Goal: Task Accomplishment & Management: Check status

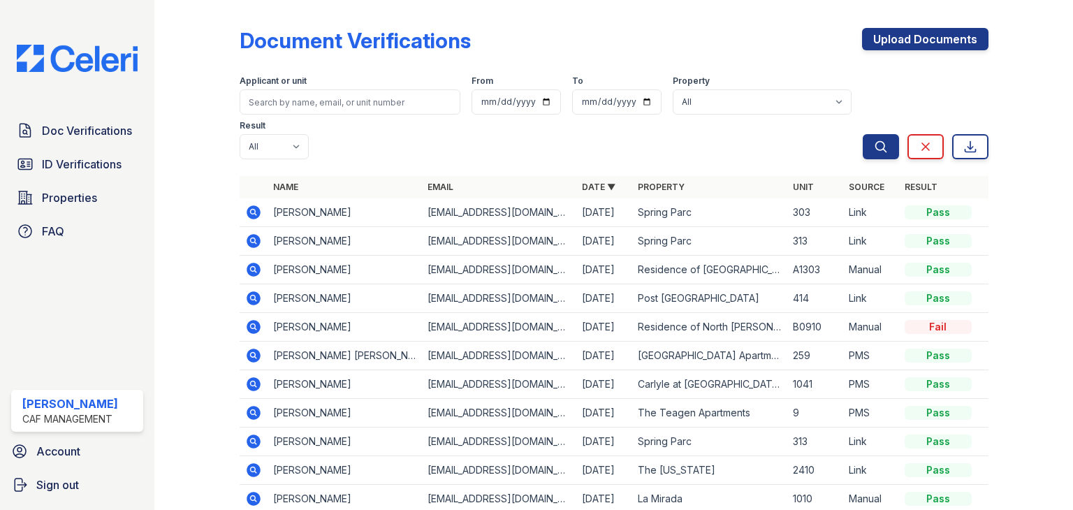
click at [286, 85] on label "Applicant or unit" at bounding box center [273, 80] width 67 height 11
click at [285, 96] on input "search" at bounding box center [350, 101] width 221 height 25
type input "r"
type input "[PERSON_NAME]"
click at [863, 134] on button "Search" at bounding box center [881, 146] width 36 height 25
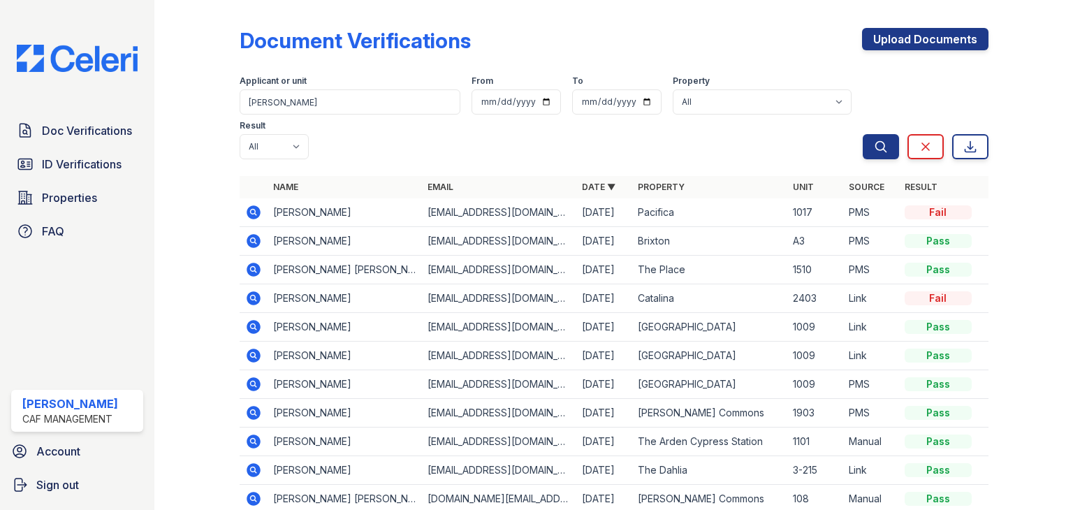
click at [249, 265] on icon at bounding box center [254, 270] width 14 height 14
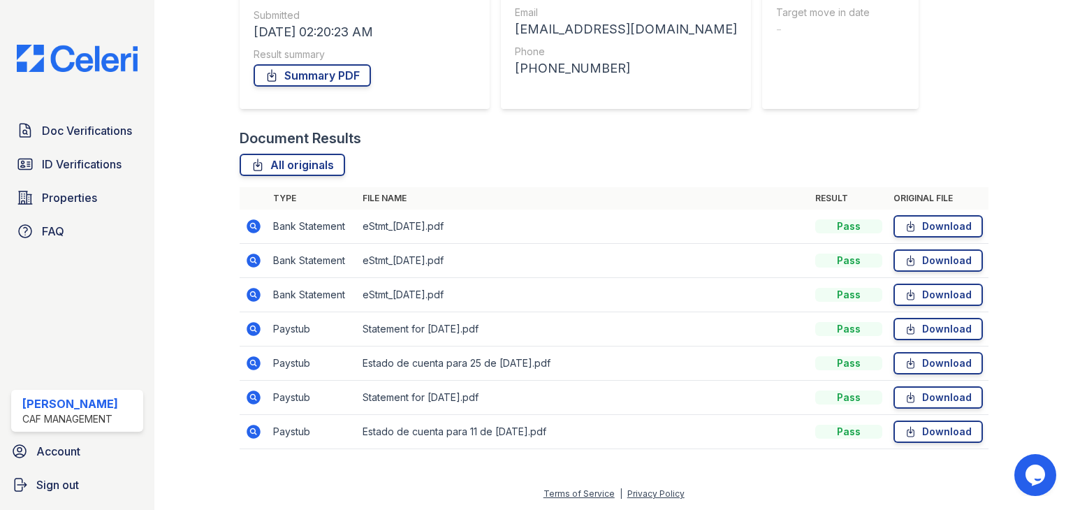
click at [456, 364] on td "Estado de cuenta para 25 de jul de 2025.pdf" at bounding box center [583, 363] width 453 height 34
click at [318, 161] on link "All originals" at bounding box center [292, 165] width 105 height 22
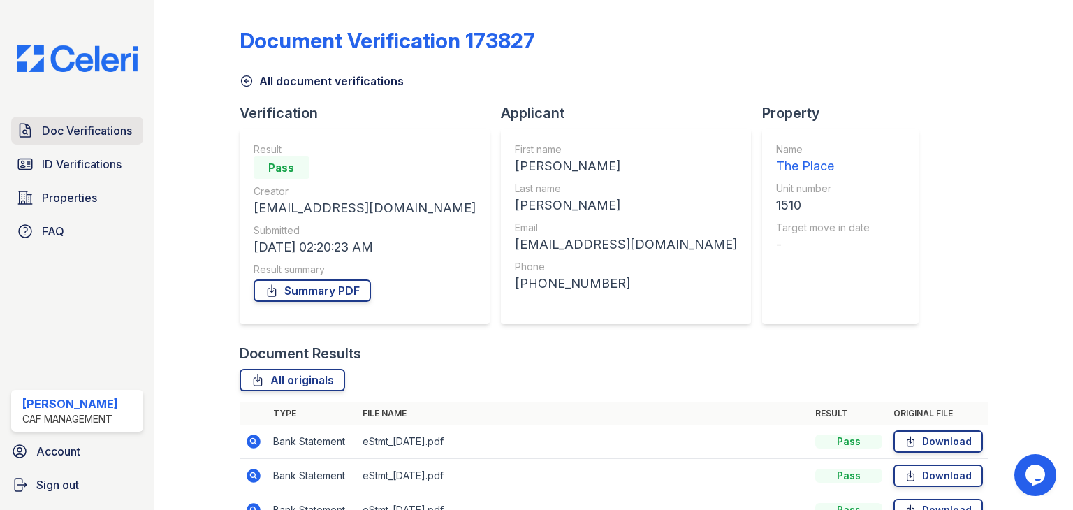
click at [78, 123] on span "Doc Verifications" at bounding box center [87, 130] width 90 height 17
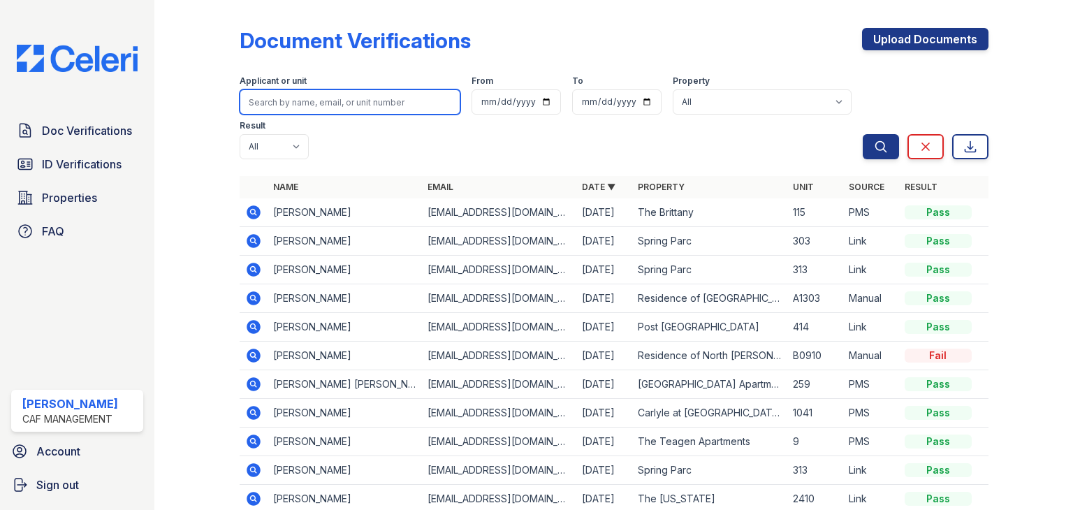
click at [293, 106] on input "search" at bounding box center [350, 101] width 221 height 25
type input "erix"
click at [863, 134] on button "Search" at bounding box center [881, 146] width 36 height 25
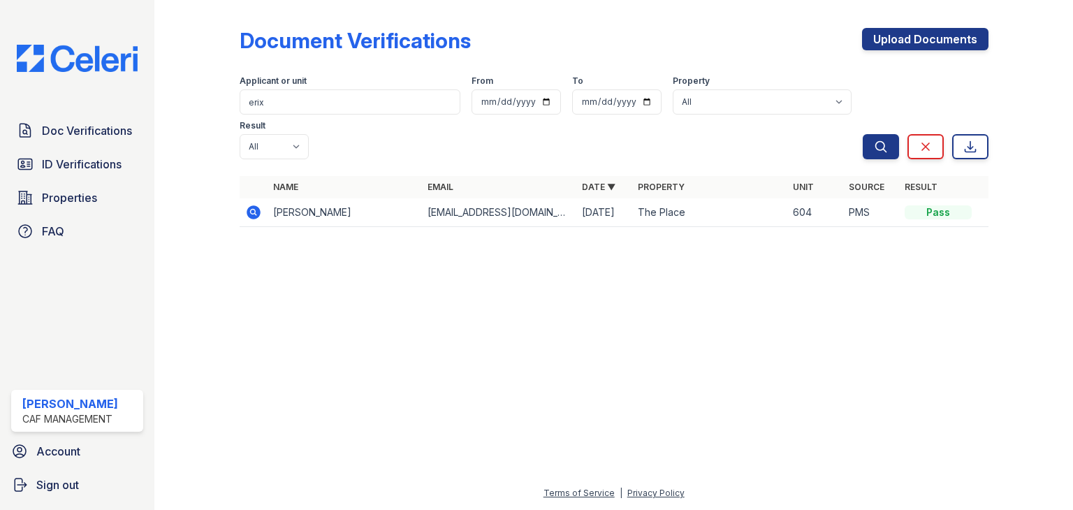
click at [270, 189] on div "Name Email Date ▼ Property Unit Source Result Erix Hernandez Terrones erickhter…" at bounding box center [614, 208] width 749 height 65
click at [244, 198] on td at bounding box center [254, 212] width 28 height 29
click at [250, 204] on icon at bounding box center [253, 212] width 17 height 17
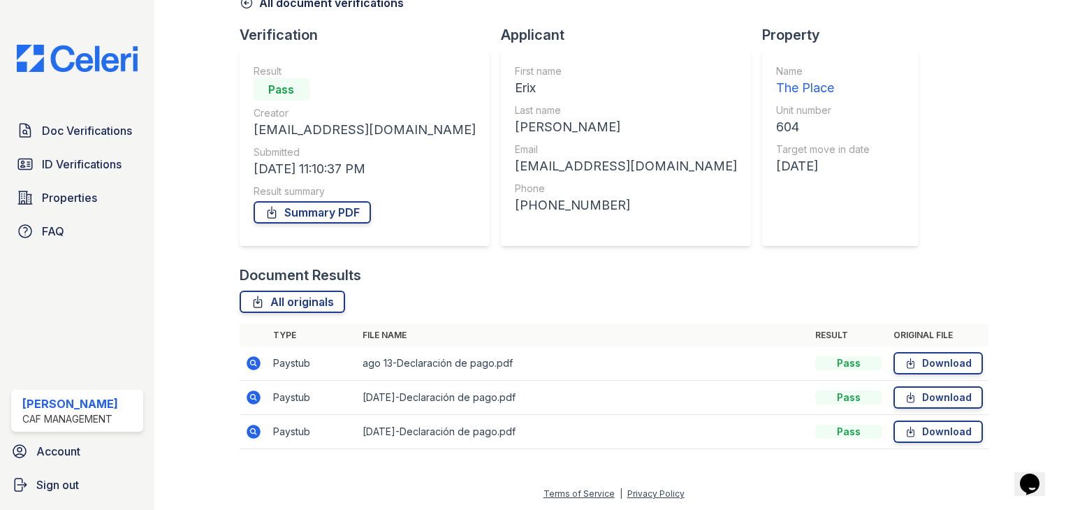
click at [251, 361] on icon at bounding box center [252, 361] width 3 height 3
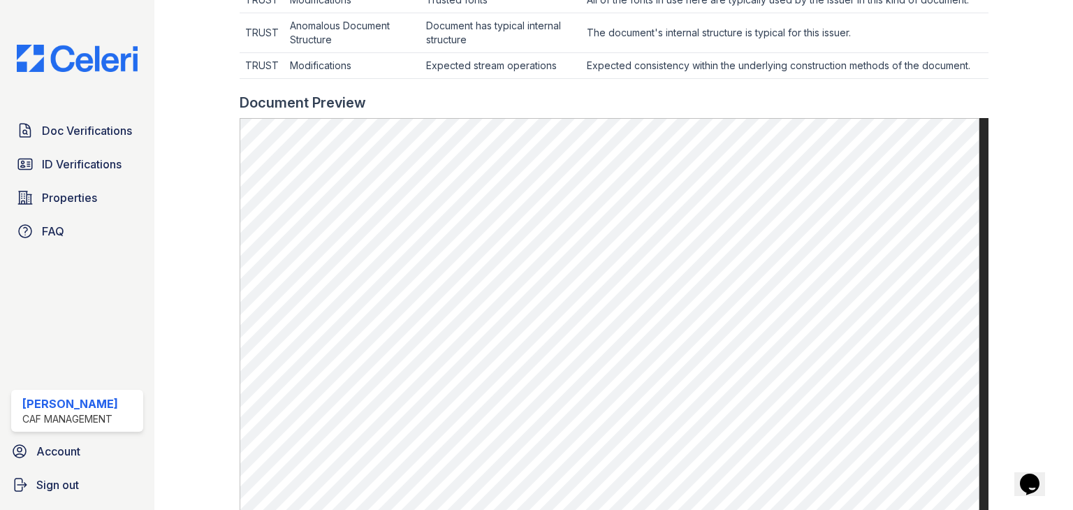
scroll to position [572, 0]
click at [182, 207] on div at bounding box center [208, 31] width 62 height 1195
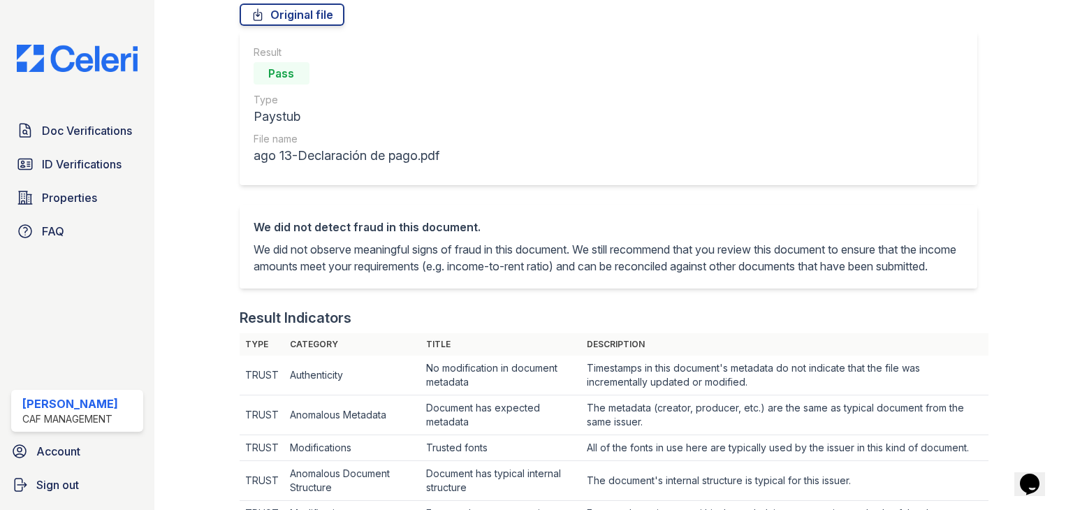
scroll to position [0, 0]
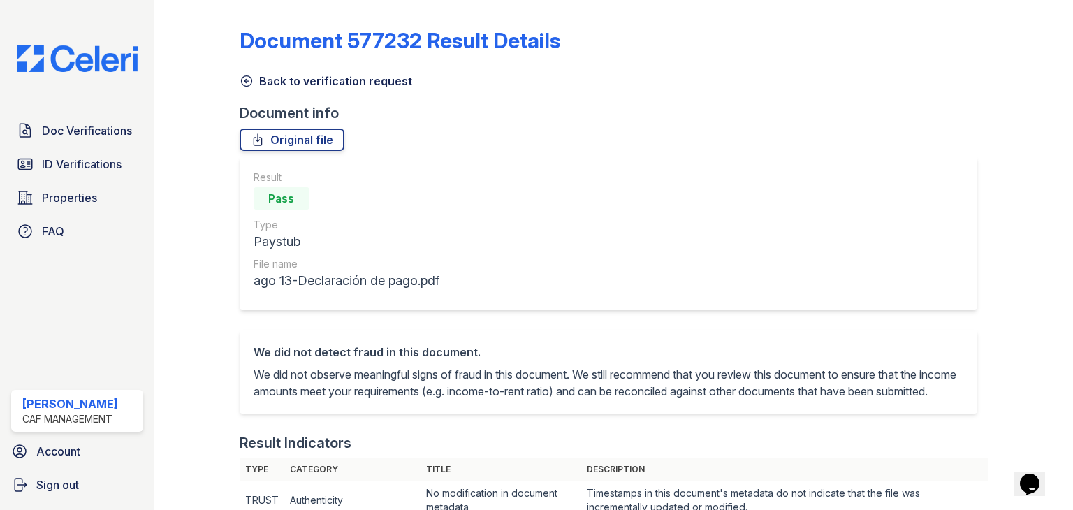
click at [240, 43] on link "Document 577232 Result Details" at bounding box center [400, 40] width 321 height 25
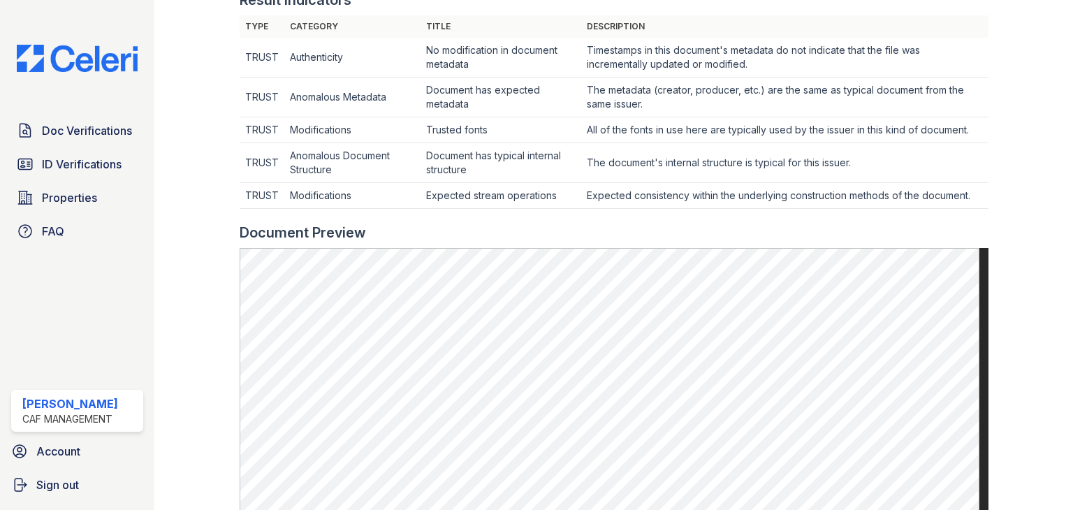
scroll to position [754, 0]
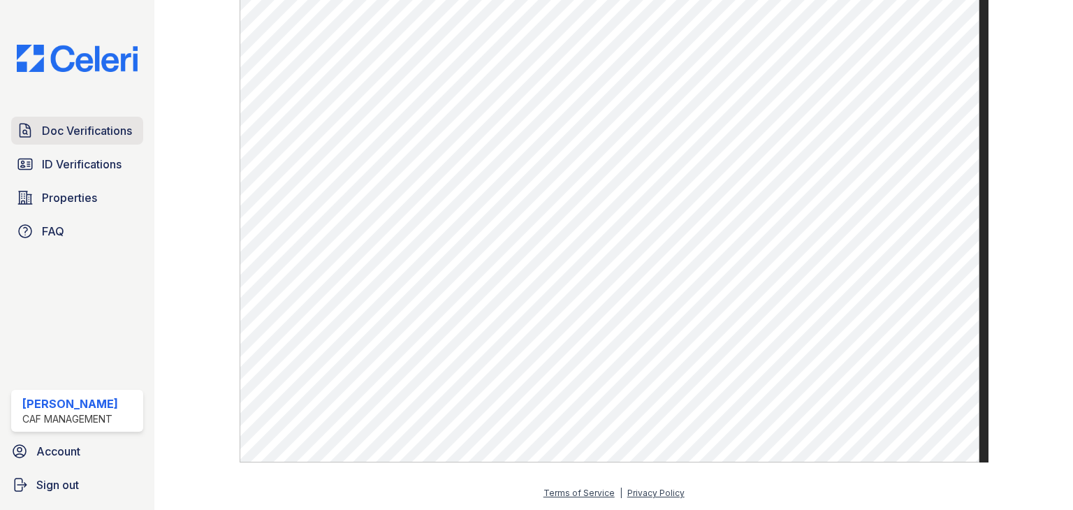
click at [47, 129] on span "Doc Verifications" at bounding box center [87, 130] width 90 height 17
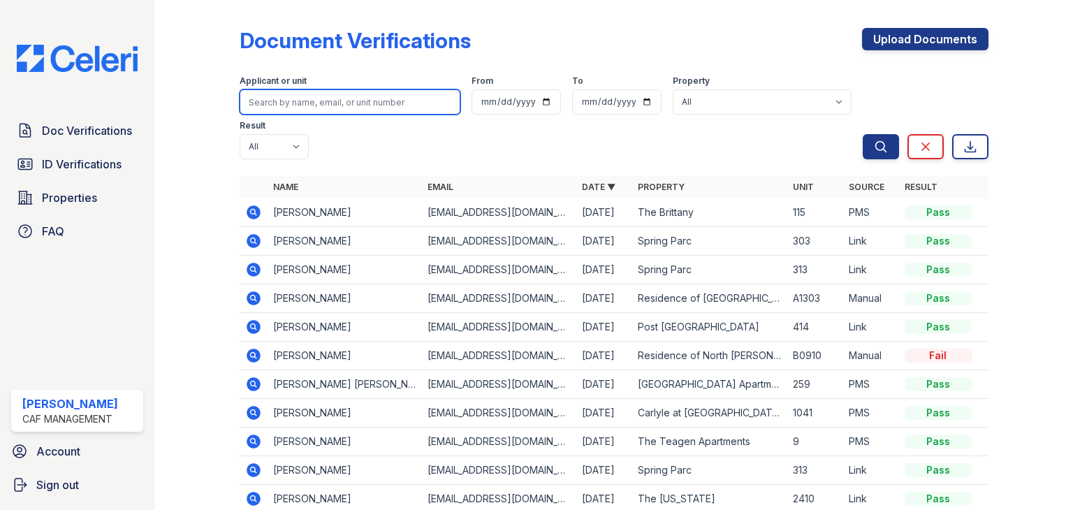
click at [319, 98] on input "search" at bounding box center [350, 101] width 221 height 25
type input "erix"
click at [863, 134] on button "Search" at bounding box center [881, 146] width 36 height 25
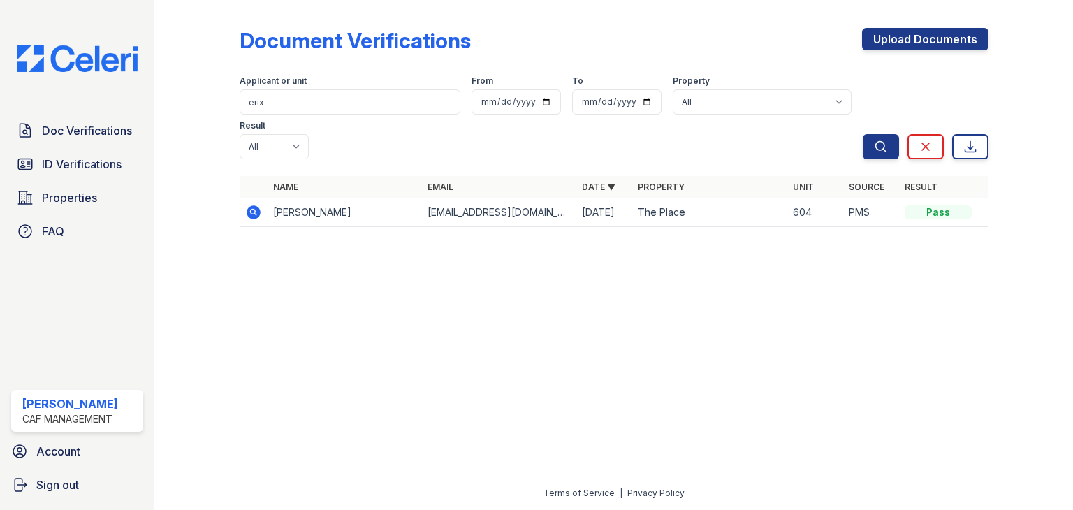
click at [253, 204] on icon at bounding box center [253, 212] width 17 height 17
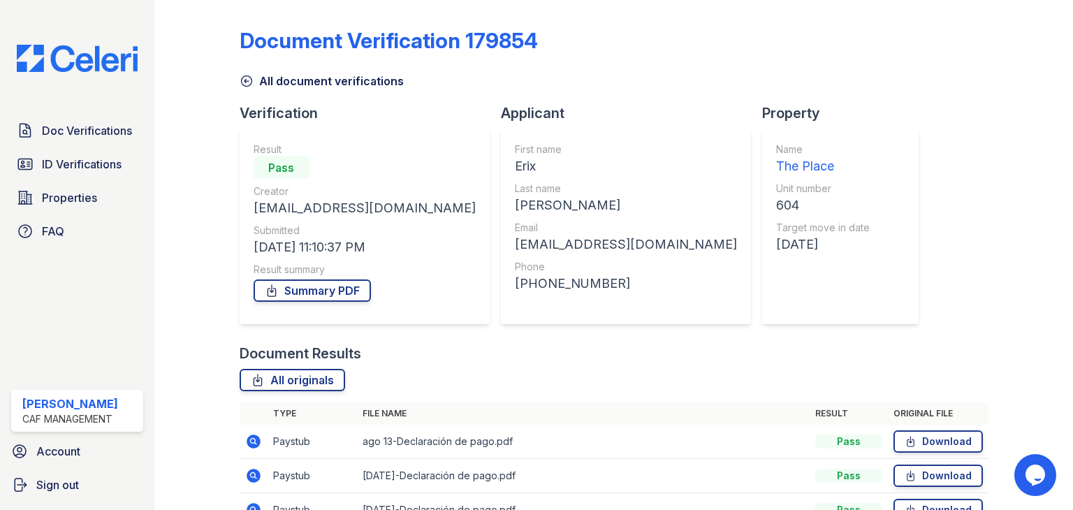
scroll to position [78, 0]
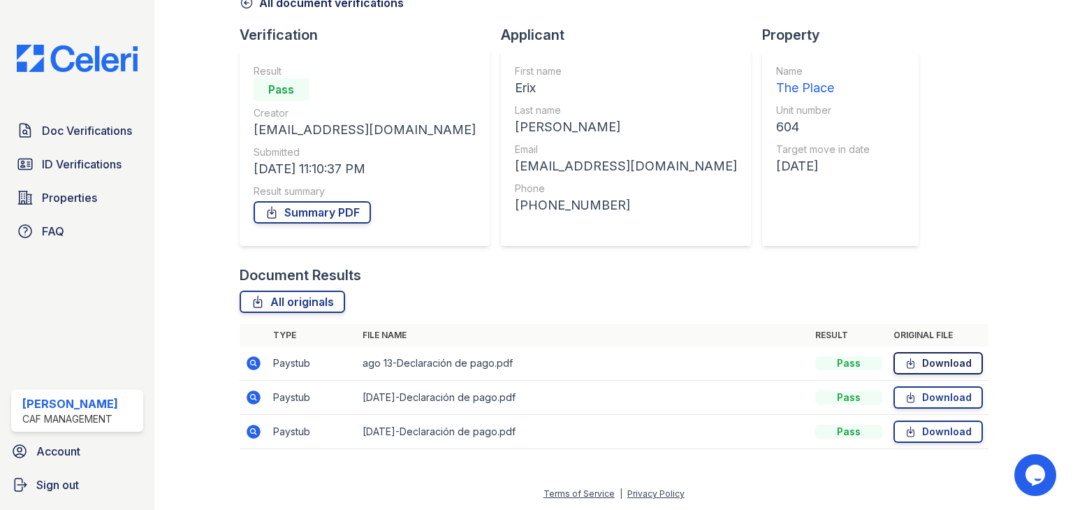
click at [945, 364] on link "Download" at bounding box center [937, 363] width 89 height 22
click at [933, 395] on link "Download" at bounding box center [937, 397] width 89 height 22
click at [934, 435] on link "Download" at bounding box center [937, 431] width 89 height 22
